Goal: Task Accomplishment & Management: Complete application form

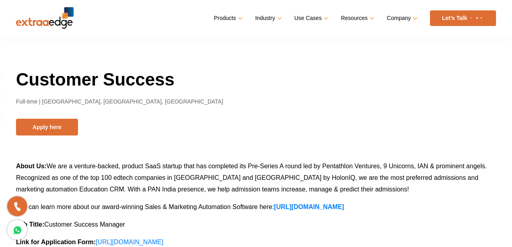
click at [64, 133] on button "Apply here" at bounding box center [47, 127] width 62 height 17
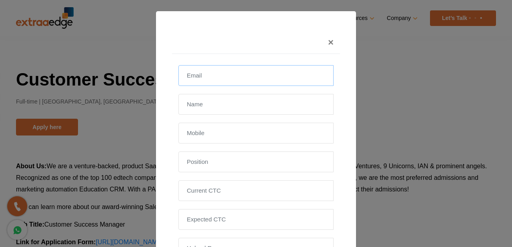
click at [229, 80] on input "email" at bounding box center [255, 75] width 155 height 21
type input "[EMAIL_ADDRESS][DOMAIN_NAME]"
type input "[PERSON_NAME]"
click at [223, 132] on input "text" at bounding box center [255, 133] width 155 height 21
type input "7842121036"
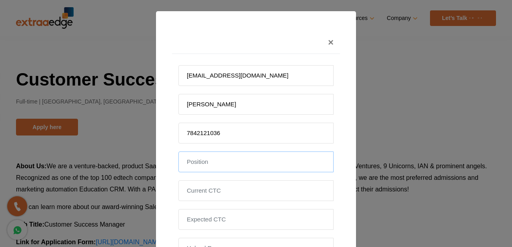
click at [231, 170] on input "text" at bounding box center [255, 162] width 155 height 21
type input "s"
type input "customer sucess manager"
click at [231, 195] on input "tel" at bounding box center [255, 190] width 155 height 21
type input "2075000"
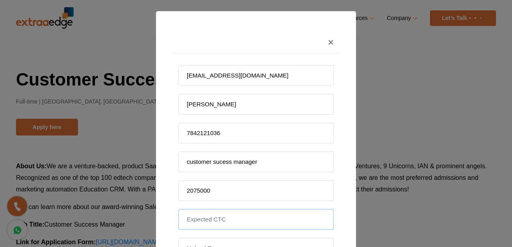
click at [228, 217] on input "tel" at bounding box center [255, 219] width 155 height 21
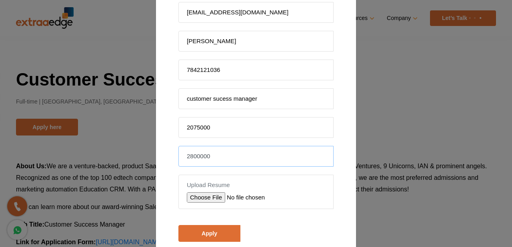
scroll to position [67, 0]
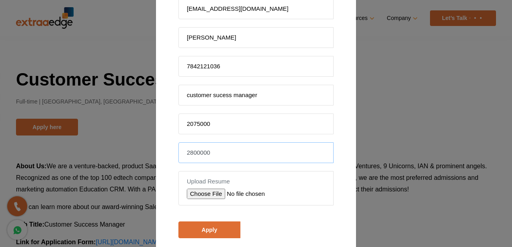
type input "2800000"
click at [213, 196] on input "file" at bounding box center [244, 194] width 114 height 10
type input "C:\fakepath\KVD. [PERSON_NAME]-CV-Final (1).docx"
click at [219, 231] on input "Apply" at bounding box center [209, 230] width 62 height 17
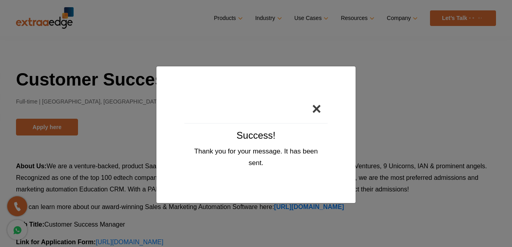
click at [319, 112] on button "×" at bounding box center [317, 108] width 22 height 29
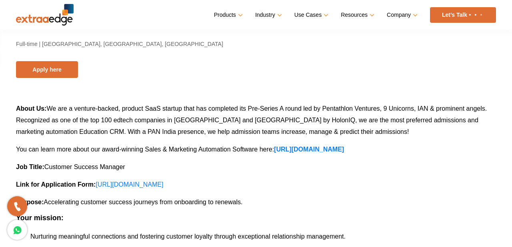
scroll to position [60, 0]
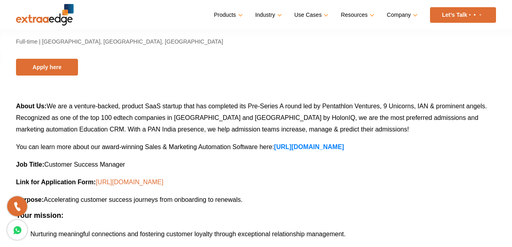
click at [163, 182] on link "[URL][DOMAIN_NAME]" at bounding box center [130, 182] width 68 height 7
